Goal: Task Accomplishment & Management: Use online tool/utility

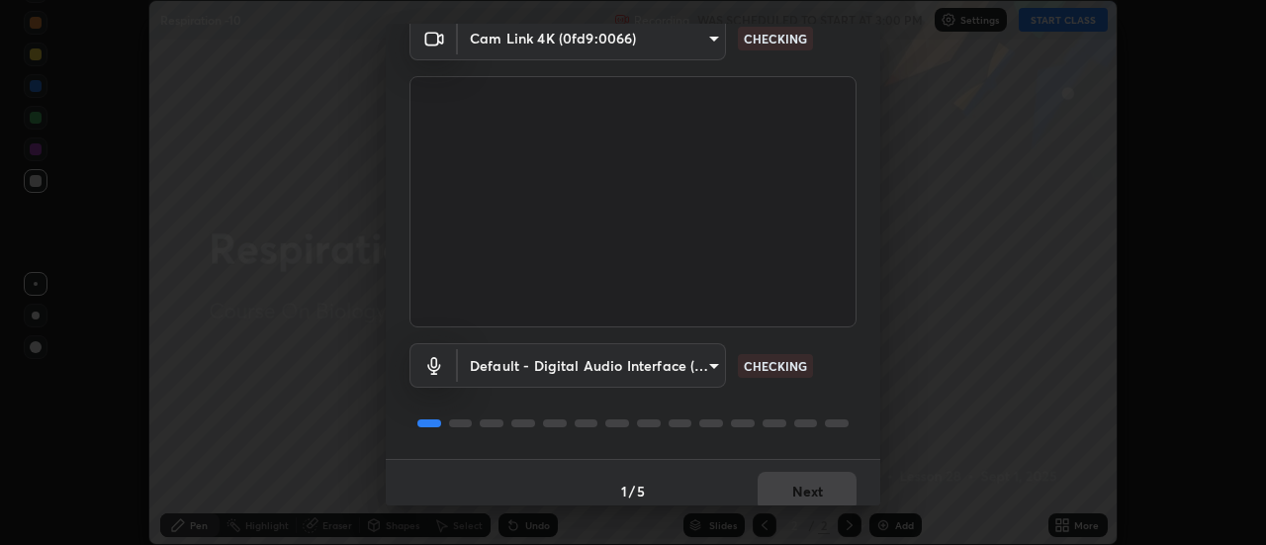
scroll to position [104, 0]
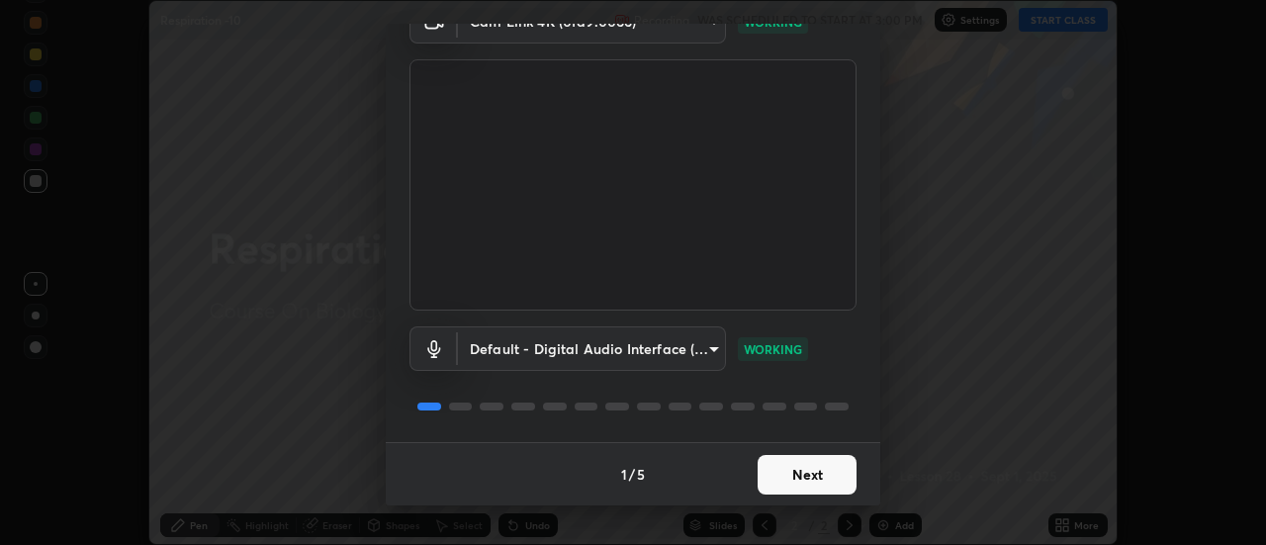
click at [794, 477] on button "Next" at bounding box center [806, 475] width 99 height 40
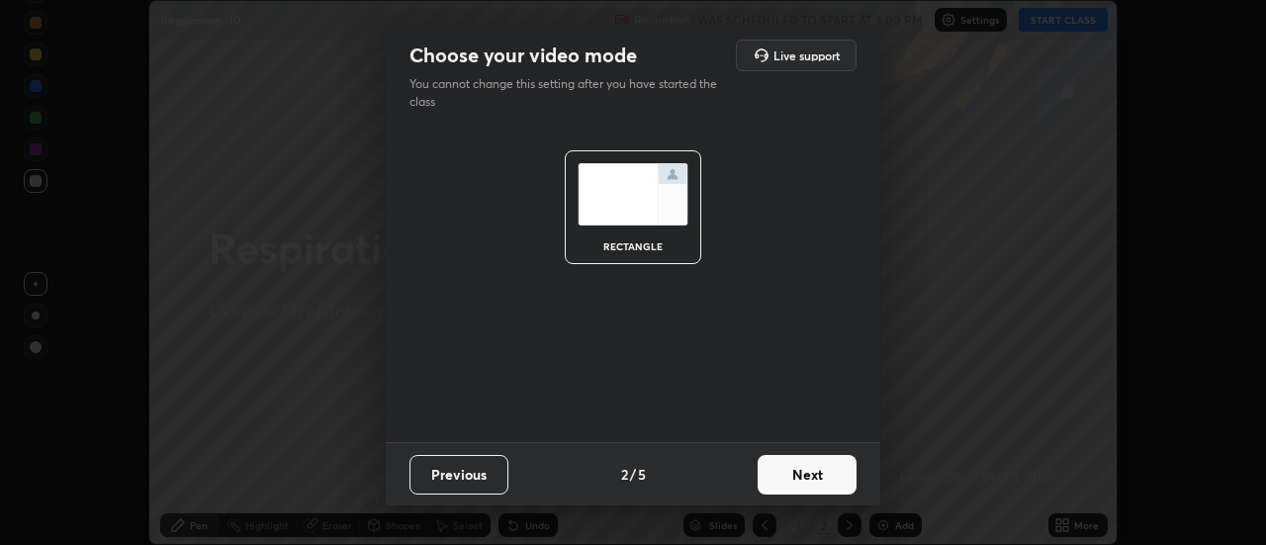
scroll to position [0, 0]
click at [797, 477] on button "Next" at bounding box center [806, 475] width 99 height 40
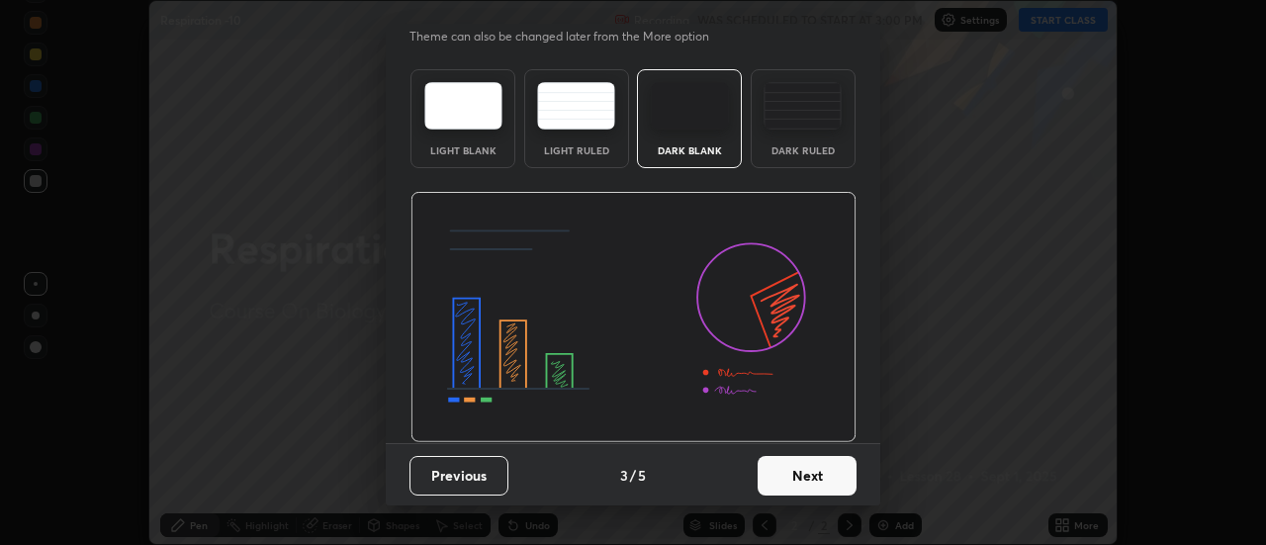
scroll to position [48, 0]
click at [794, 478] on button "Next" at bounding box center [806, 475] width 99 height 40
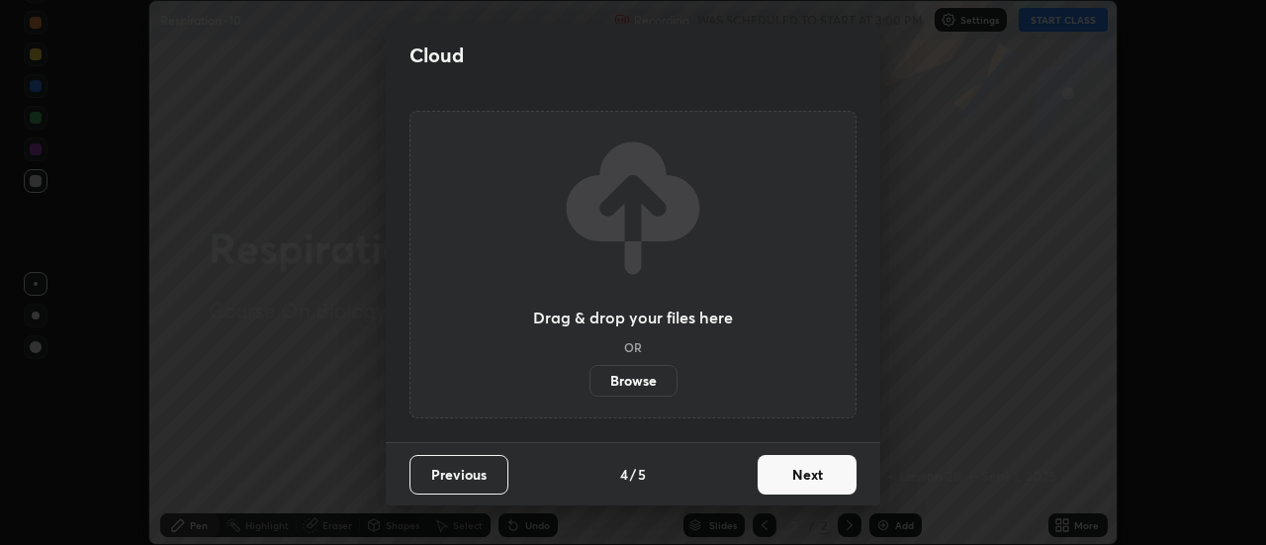
click at [639, 383] on label "Browse" at bounding box center [633, 381] width 88 height 32
click at [589, 383] on input "Browse" at bounding box center [589, 381] width 0 height 32
click at [632, 380] on label "Browse" at bounding box center [633, 381] width 88 height 32
click at [589, 380] on input "Browse" at bounding box center [589, 381] width 0 height 32
click at [813, 473] on button "Next" at bounding box center [806, 475] width 99 height 40
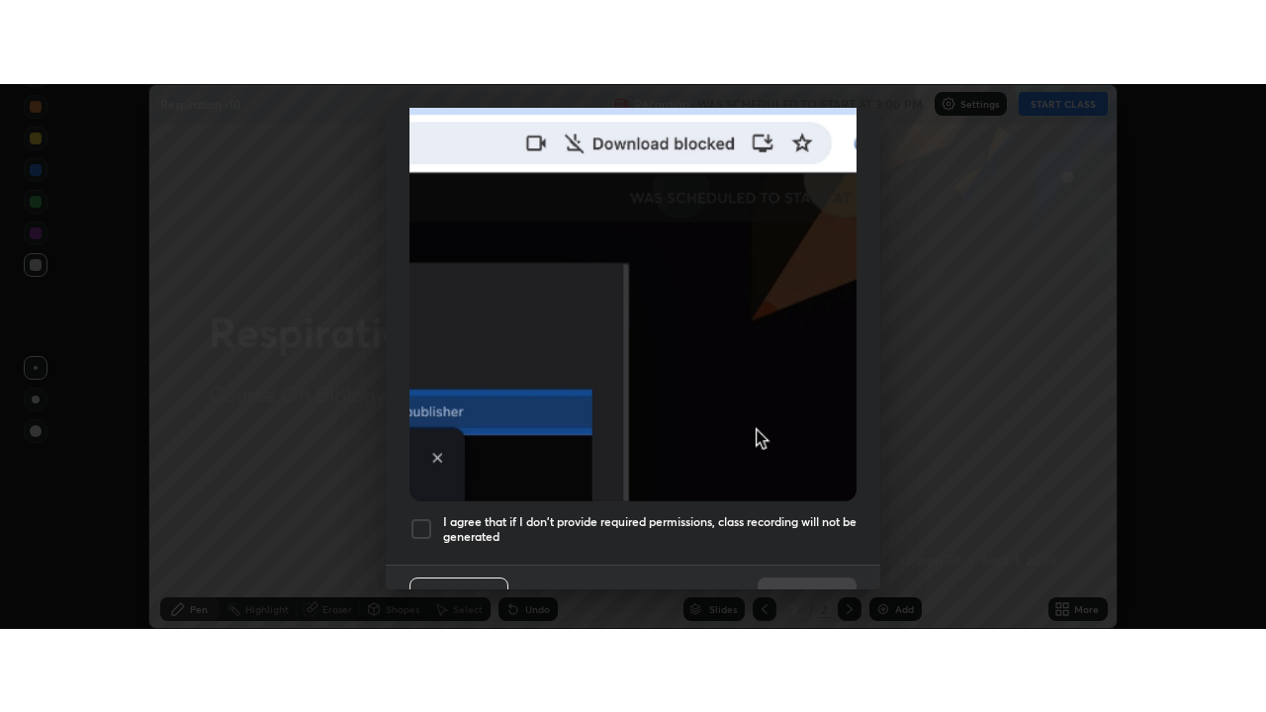
scroll to position [486, 0]
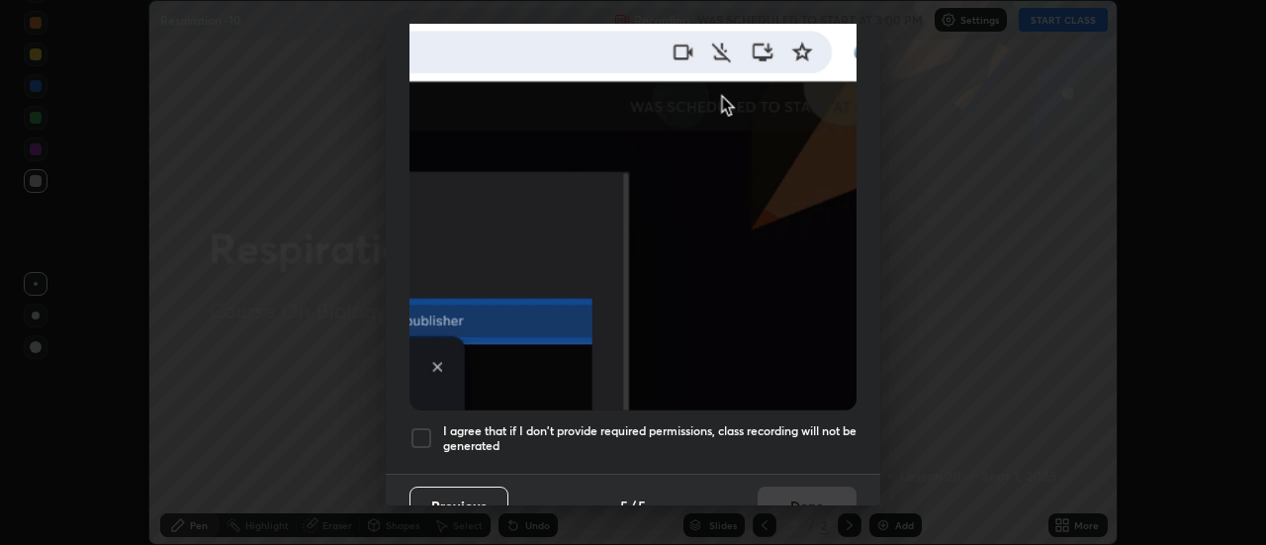
click at [426, 429] on div at bounding box center [421, 438] width 24 height 24
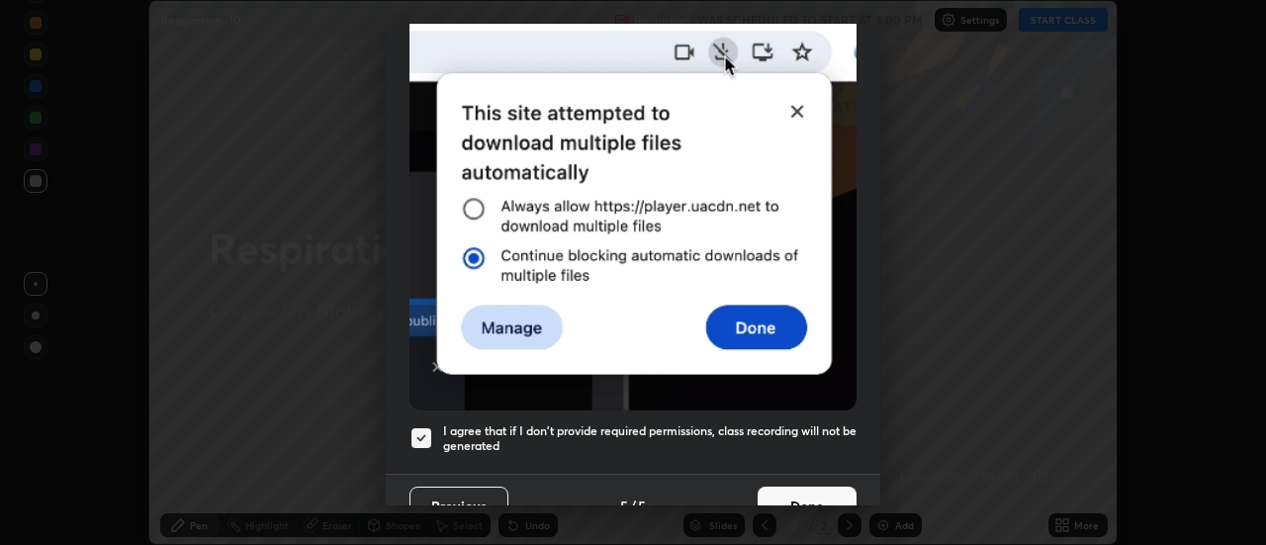
click at [810, 493] on button "Done" at bounding box center [806, 507] width 99 height 40
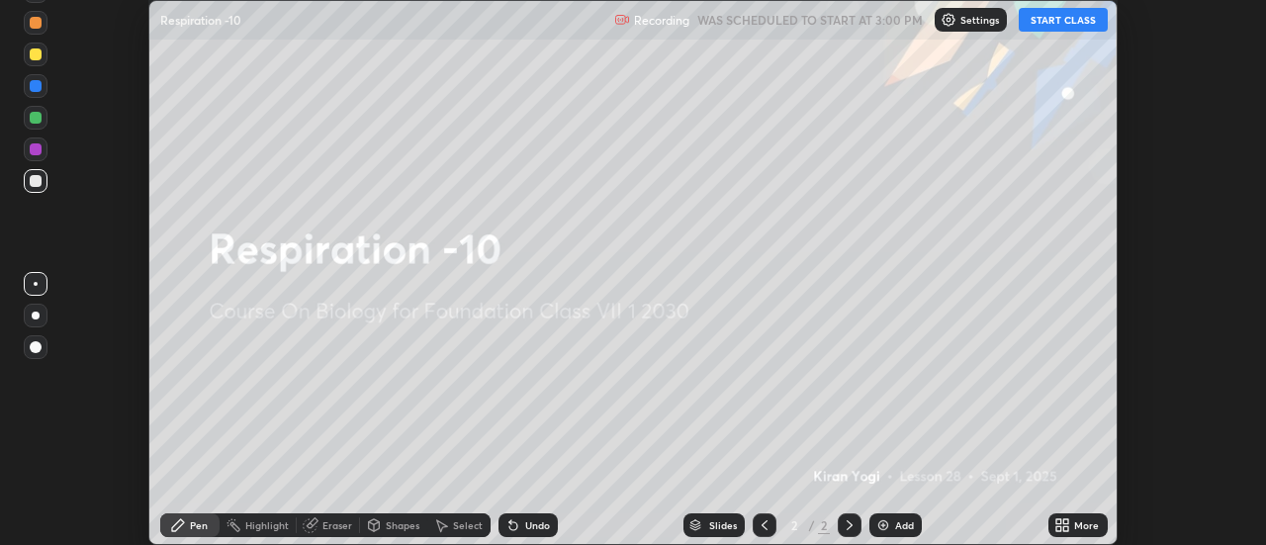
click at [1062, 19] on button "START CLASS" at bounding box center [1063, 20] width 89 height 24
click at [1066, 521] on icon at bounding box center [1066, 521] width 5 height 5
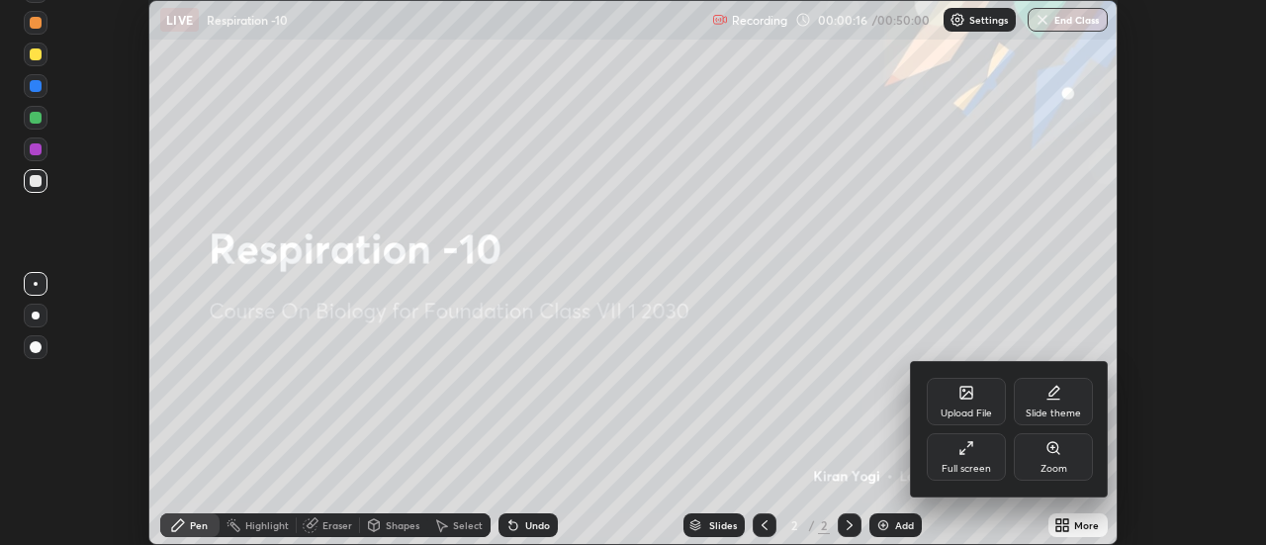
click at [964, 411] on div "Upload File" at bounding box center [965, 413] width 51 height 10
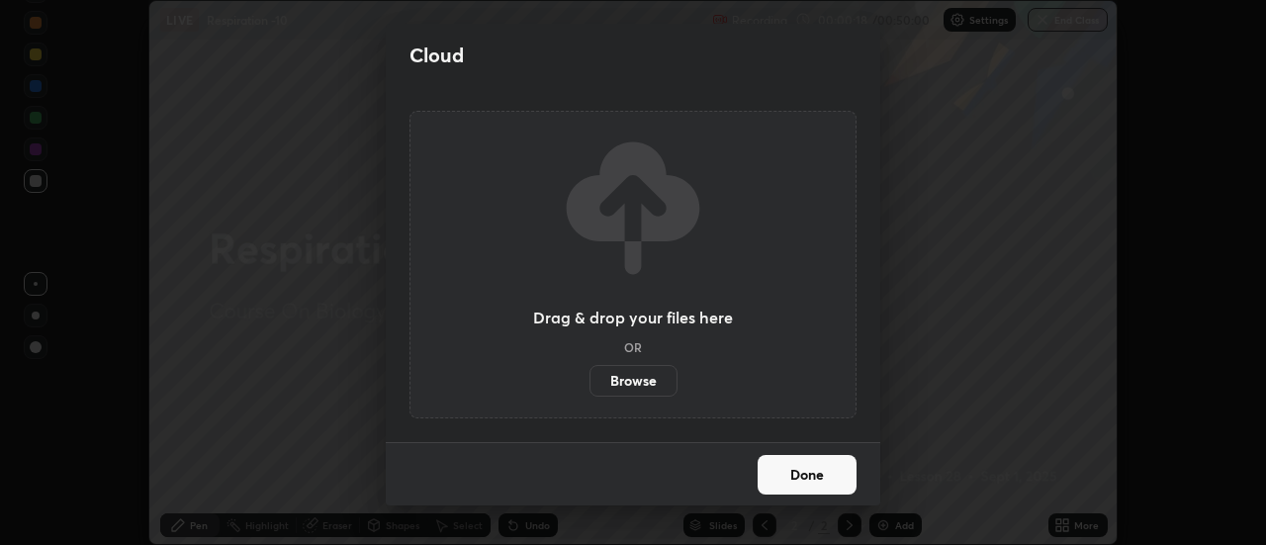
click at [642, 378] on label "Browse" at bounding box center [633, 381] width 88 height 32
click at [589, 378] on input "Browse" at bounding box center [589, 381] width 0 height 32
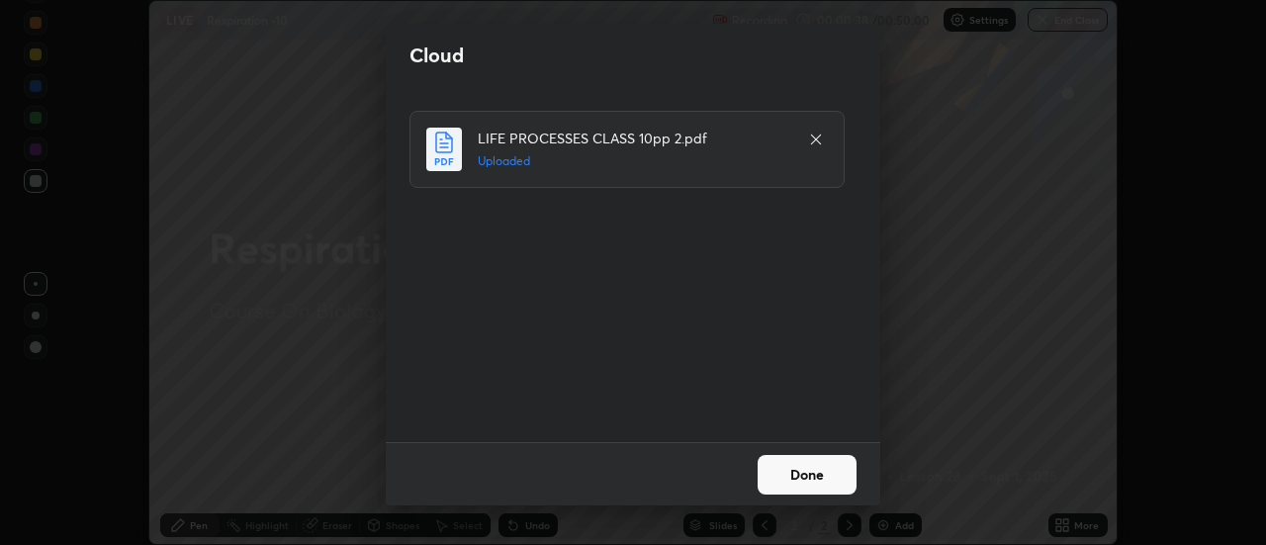
click at [792, 473] on button "Done" at bounding box center [806, 475] width 99 height 40
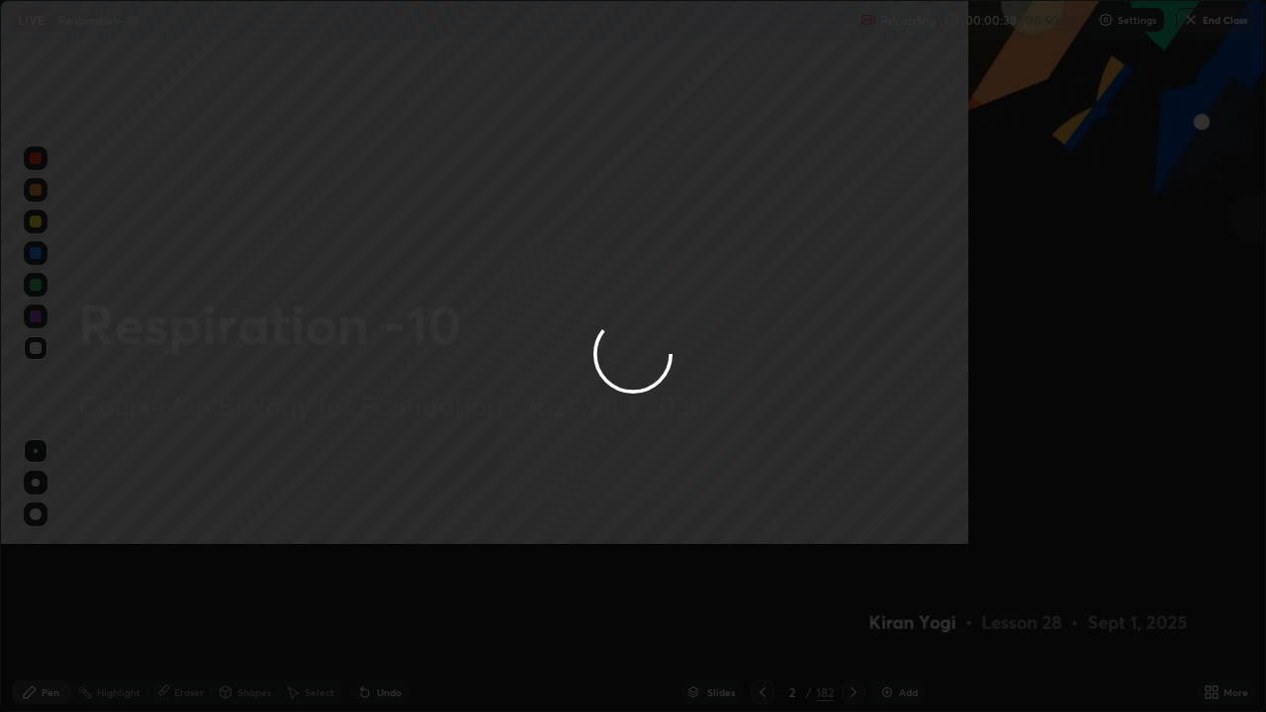
scroll to position [712, 1266]
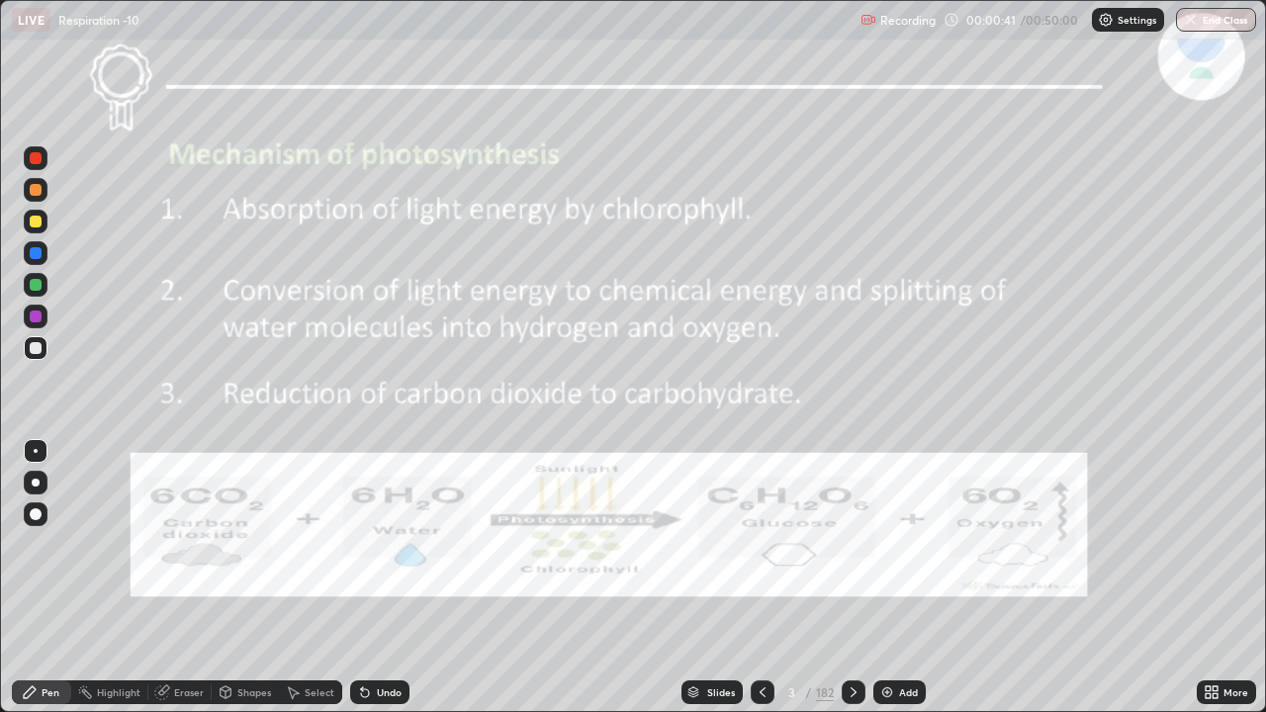
click at [695, 544] on icon at bounding box center [693, 692] width 12 height 12
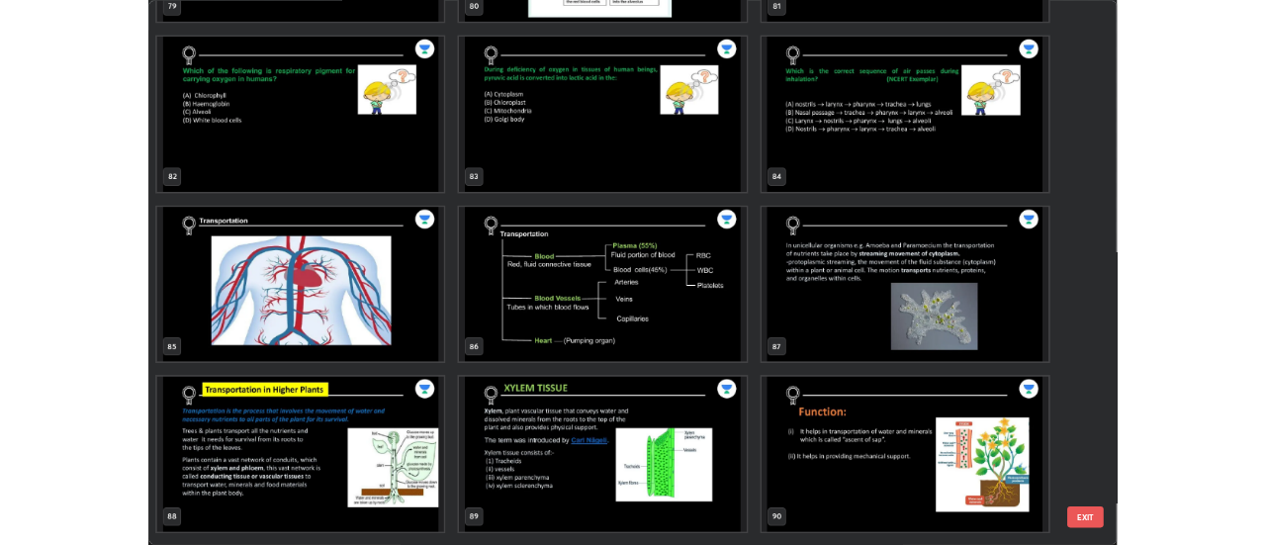
scroll to position [5956, 0]
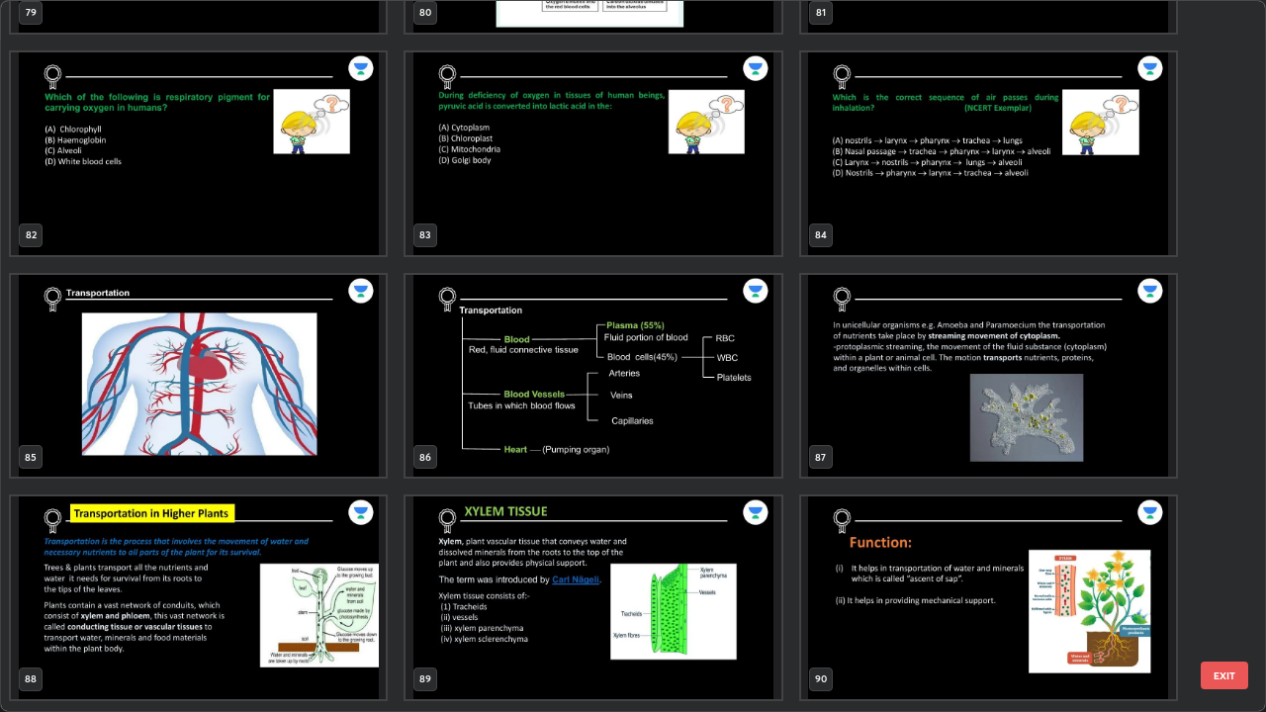
click at [905, 384] on img "grid" at bounding box center [988, 376] width 375 height 203
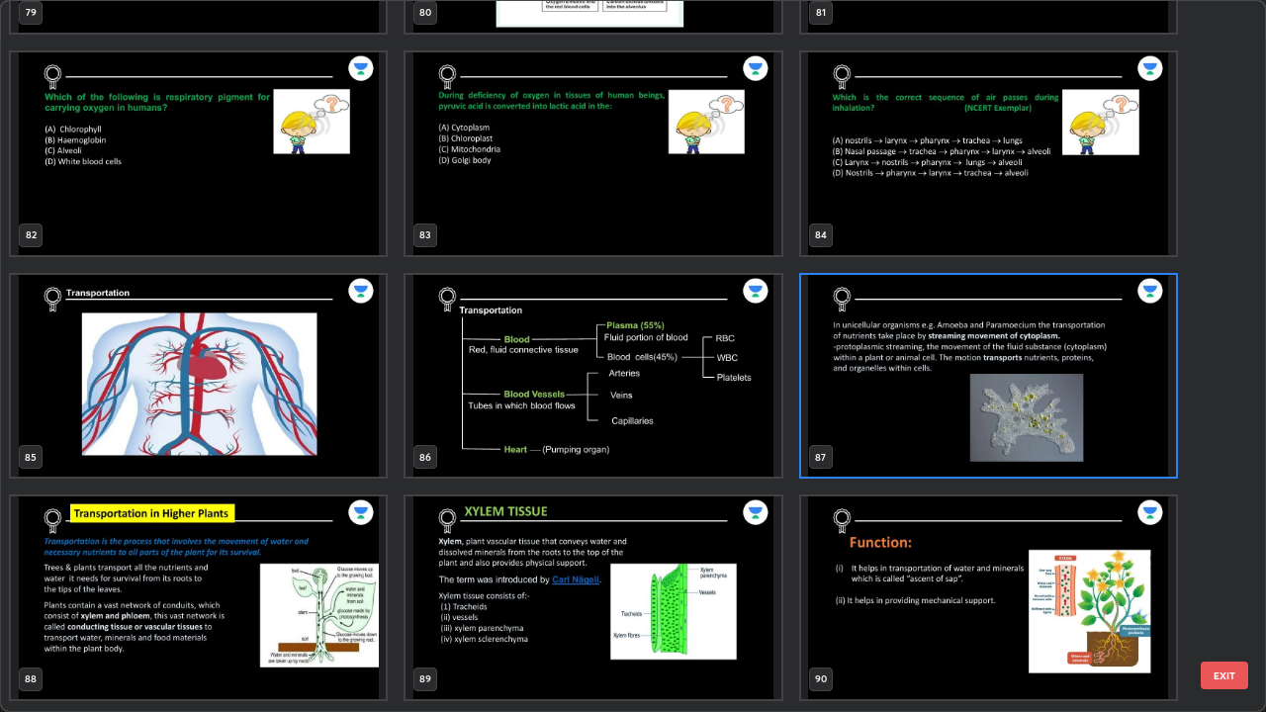
click at [888, 387] on img "grid" at bounding box center [988, 376] width 375 height 203
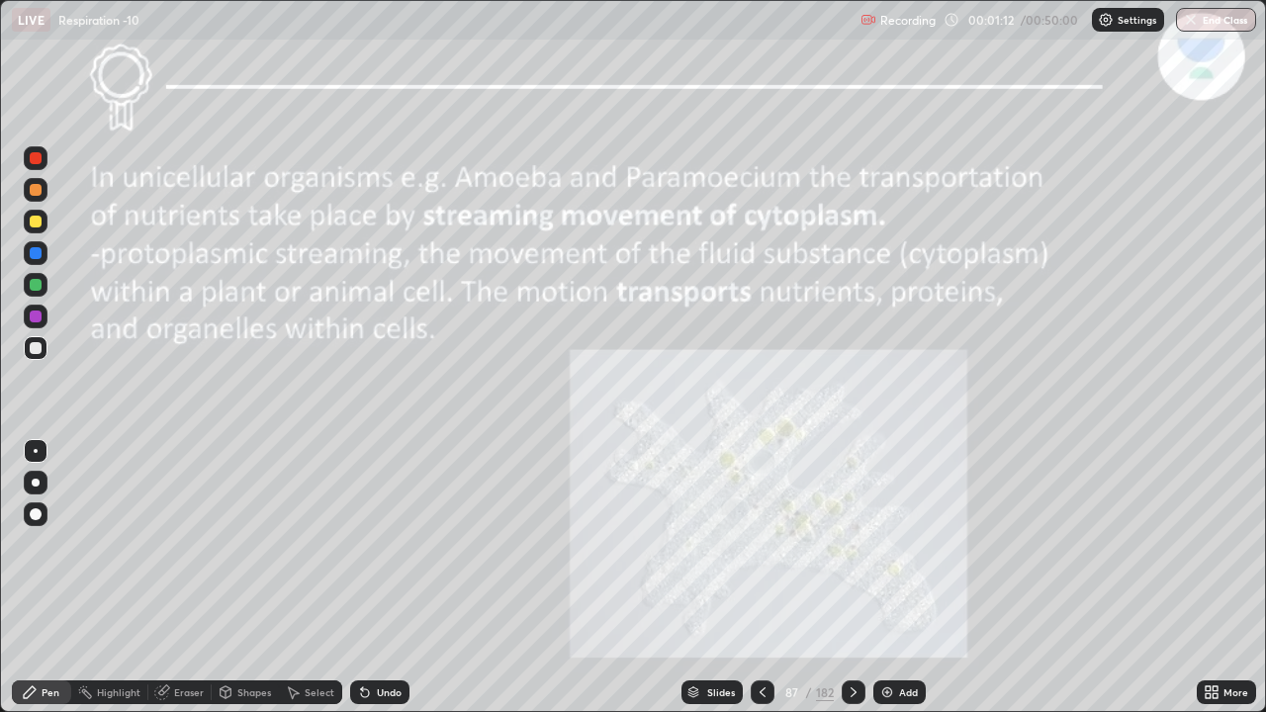
click at [758, 544] on icon at bounding box center [763, 692] width 16 height 16
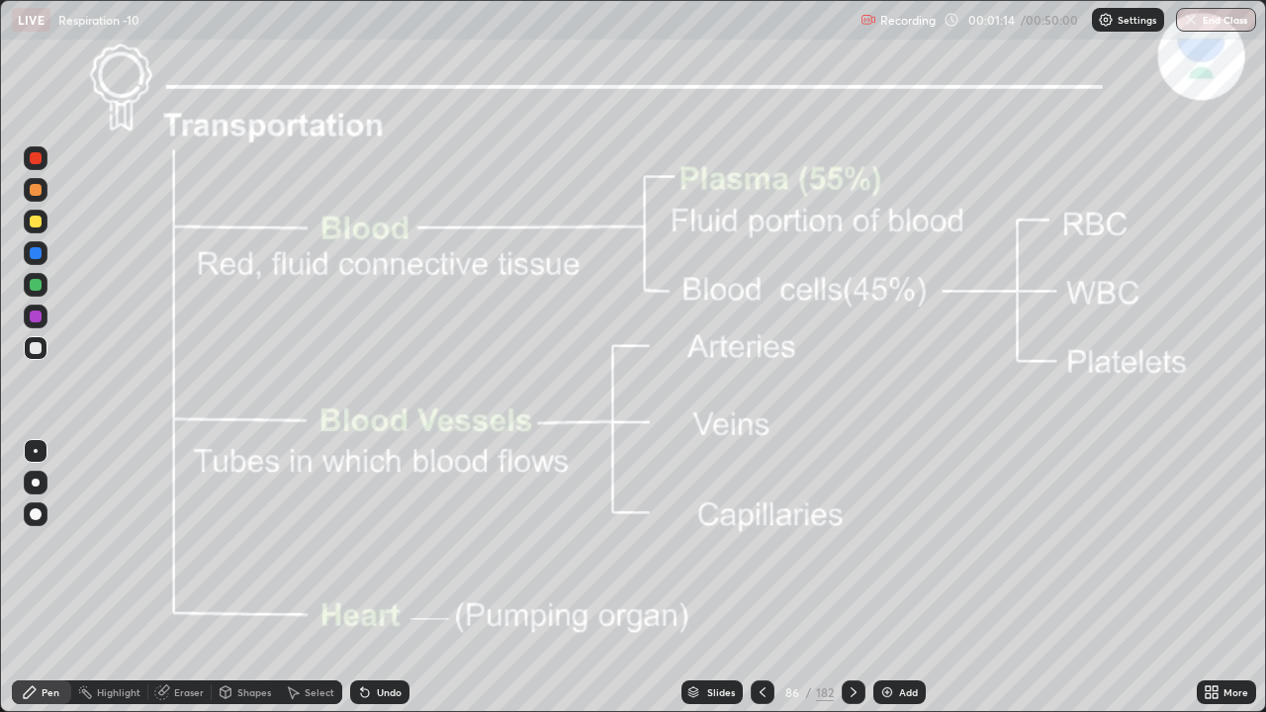
click at [851, 544] on icon at bounding box center [853, 692] width 16 height 16
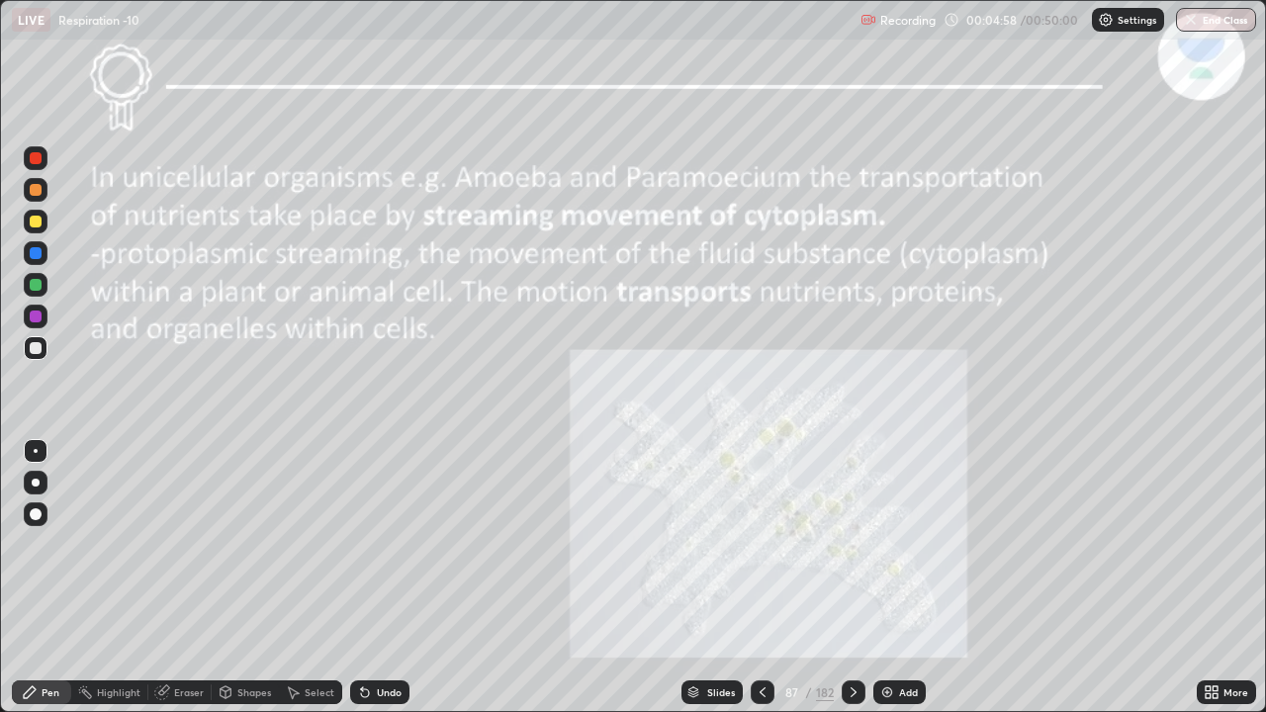
click at [36, 194] on div at bounding box center [36, 190] width 12 height 12
click at [850, 544] on icon at bounding box center [853, 692] width 16 height 16
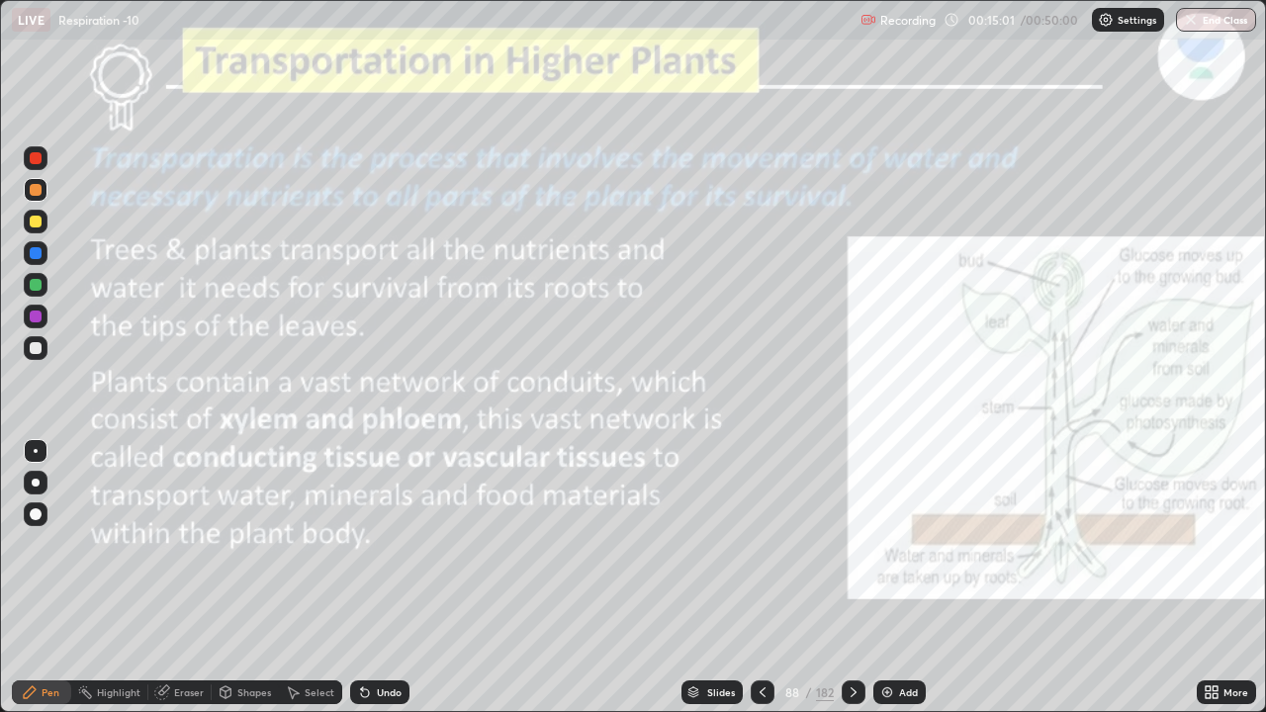
click at [851, 544] on icon at bounding box center [853, 692] width 16 height 16
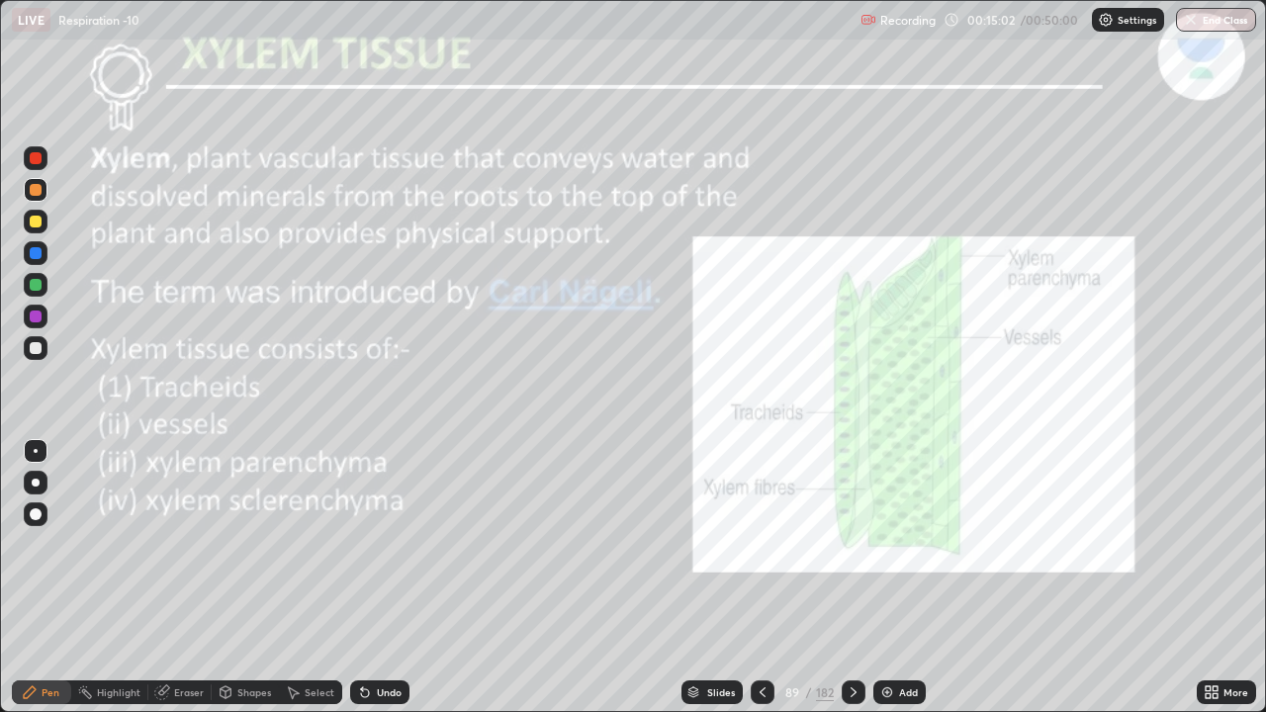
click at [757, 544] on icon at bounding box center [763, 692] width 16 height 16
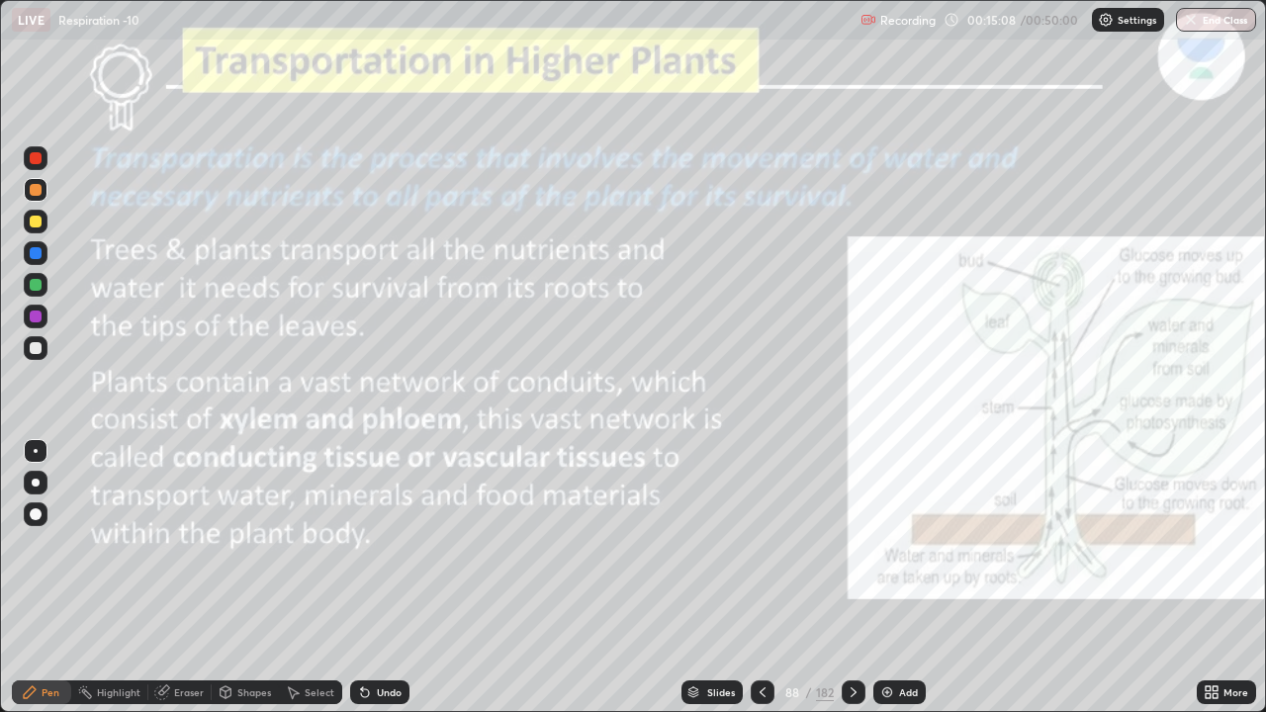
click at [876, 544] on div "Add" at bounding box center [899, 692] width 52 height 24
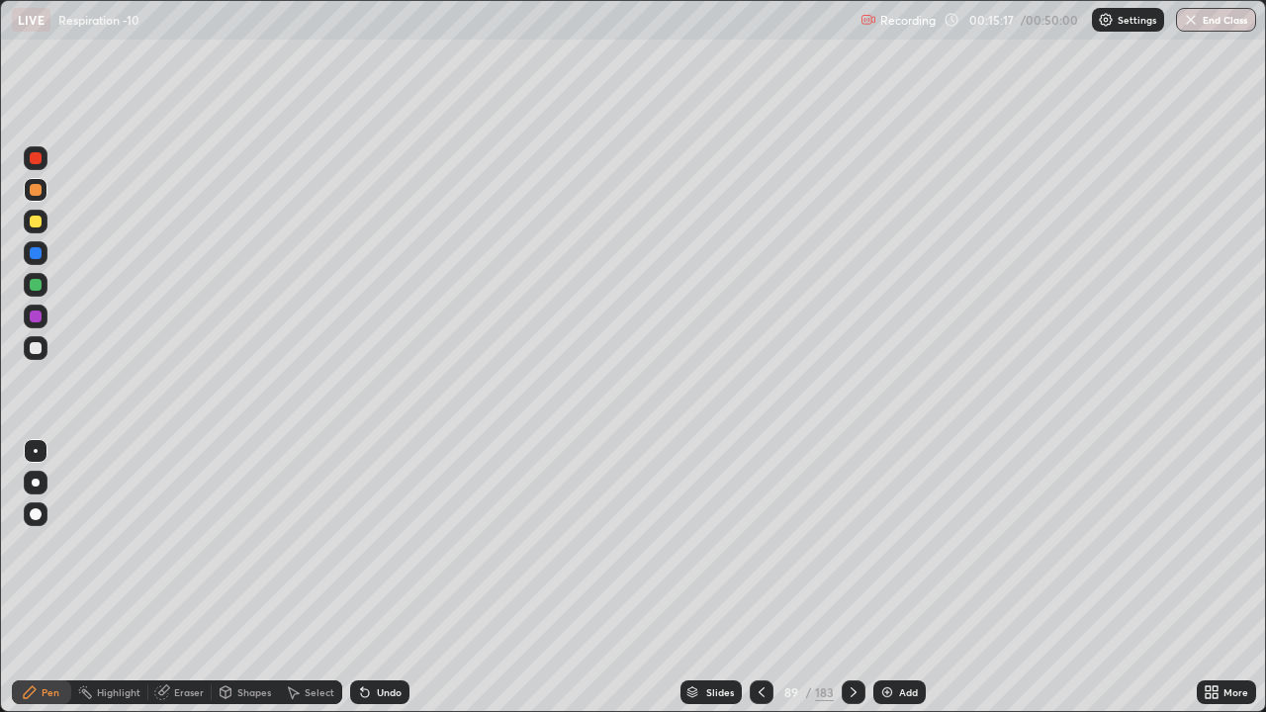
click at [38, 348] on div at bounding box center [36, 348] width 12 height 12
click at [39, 225] on div at bounding box center [36, 222] width 12 height 12
click at [39, 163] on div at bounding box center [36, 158] width 12 height 12
click at [43, 456] on div at bounding box center [36, 451] width 24 height 24
click at [35, 320] on div at bounding box center [36, 317] width 12 height 12
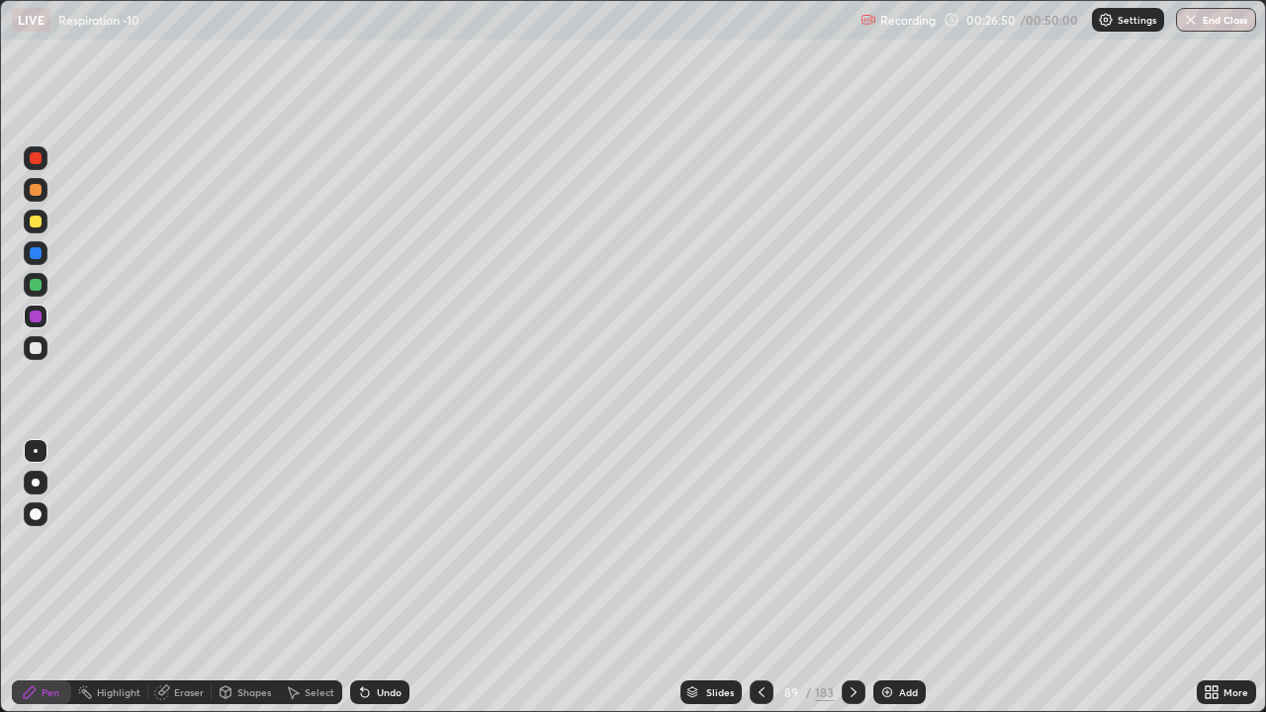
click at [34, 287] on div at bounding box center [36, 285] width 12 height 12
click at [754, 544] on icon at bounding box center [762, 692] width 16 height 16
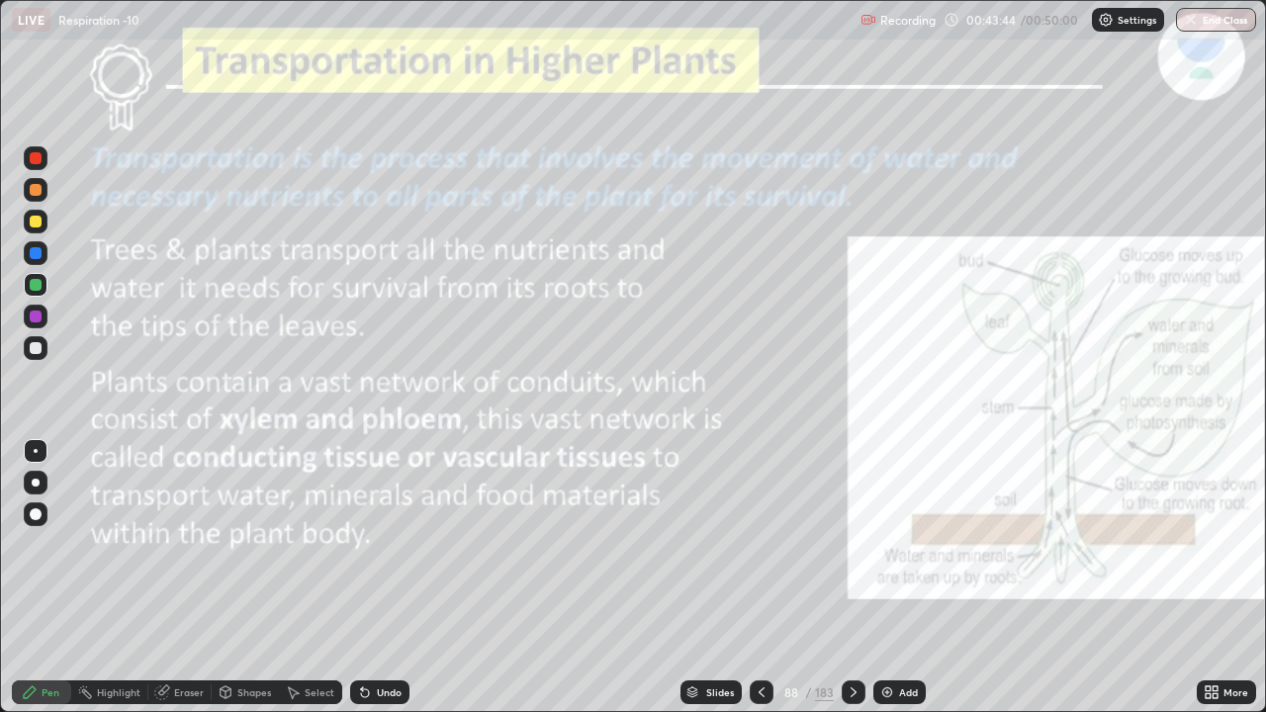
click at [1222, 27] on button "End Class" at bounding box center [1216, 20] width 80 height 24
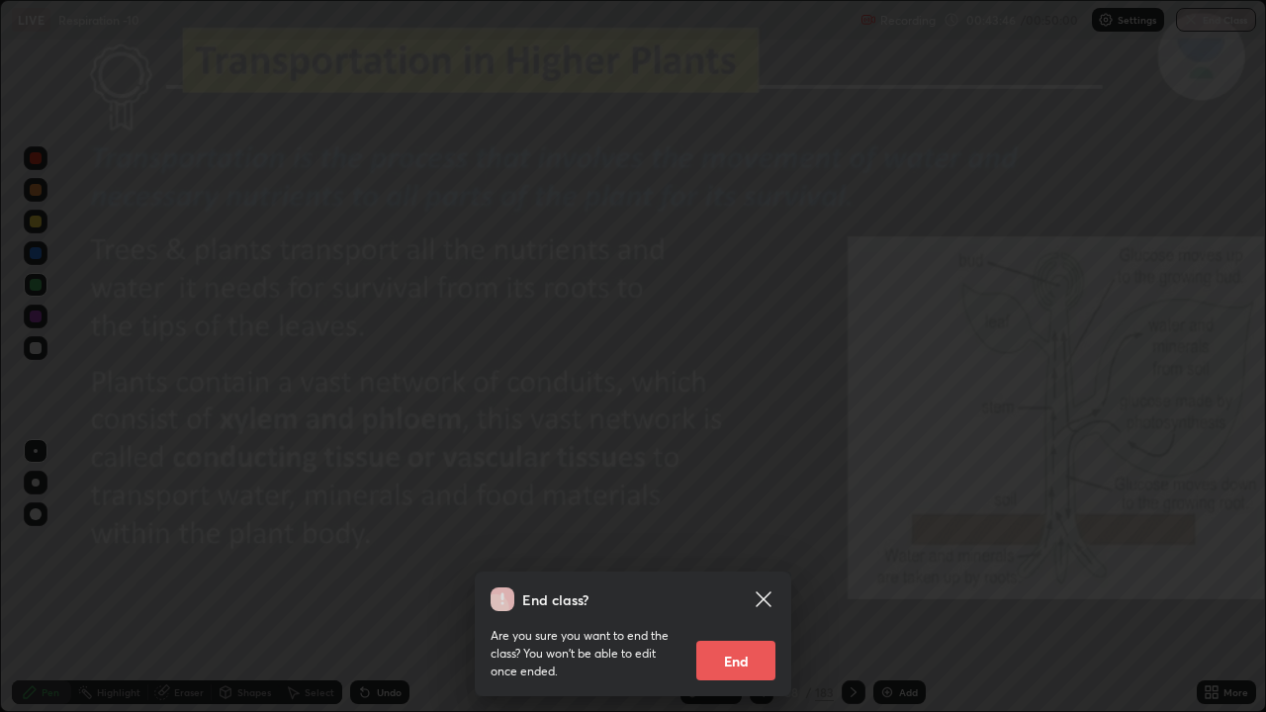
click at [737, 544] on button "End" at bounding box center [735, 661] width 79 height 40
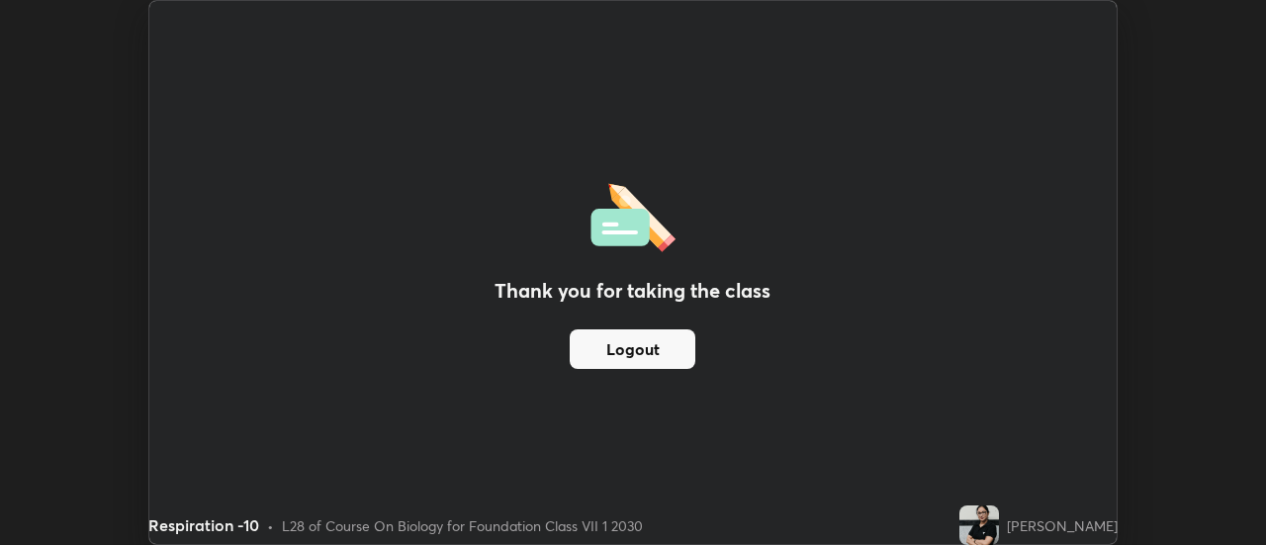
scroll to position [98342, 97622]
